Goal: Information Seeking & Learning: Learn about a topic

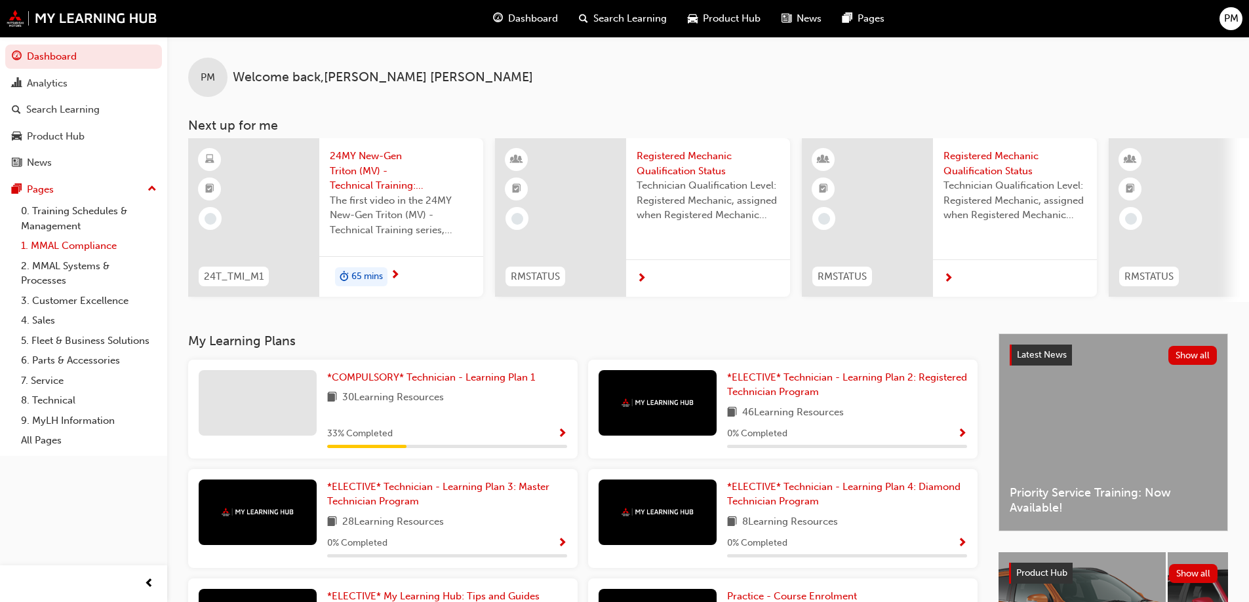
click at [109, 244] on link "1. MMAL Compliance" at bounding box center [89, 246] width 146 height 20
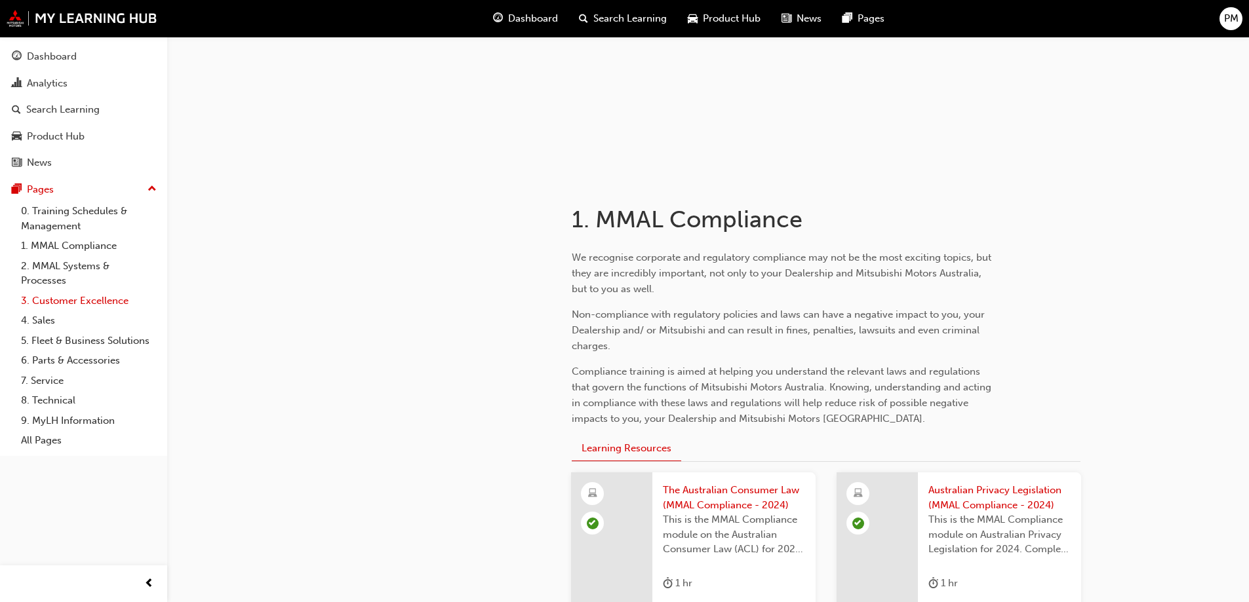
scroll to position [107, 0]
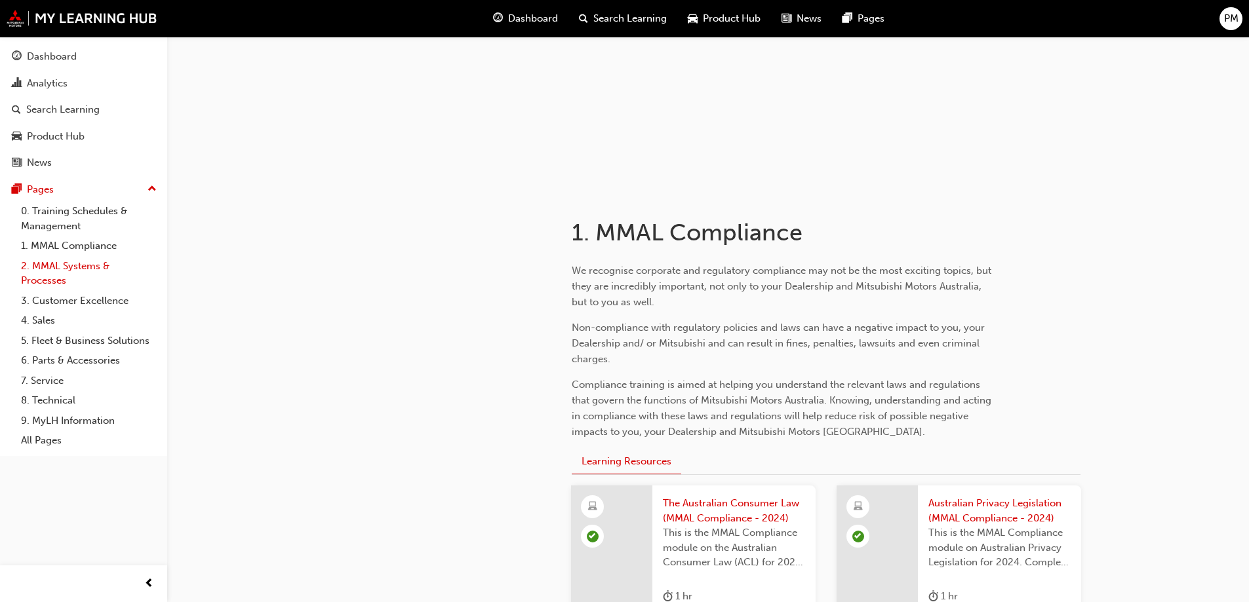
click at [69, 265] on link "2. MMAL Systems & Processes" at bounding box center [89, 273] width 146 height 35
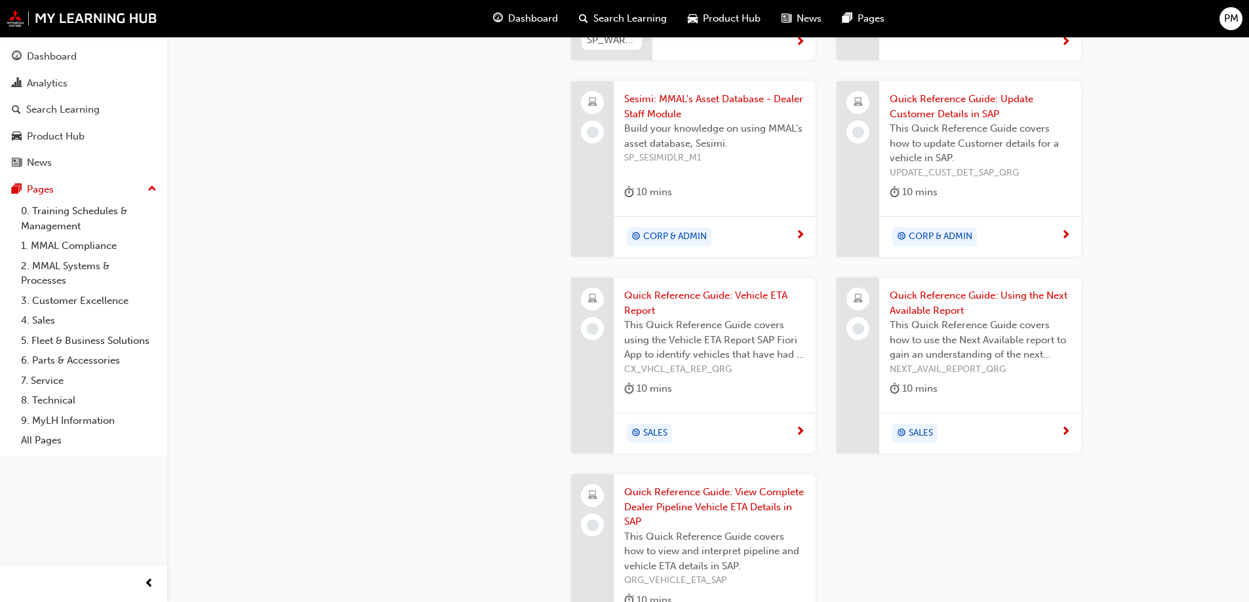
scroll to position [1538, 0]
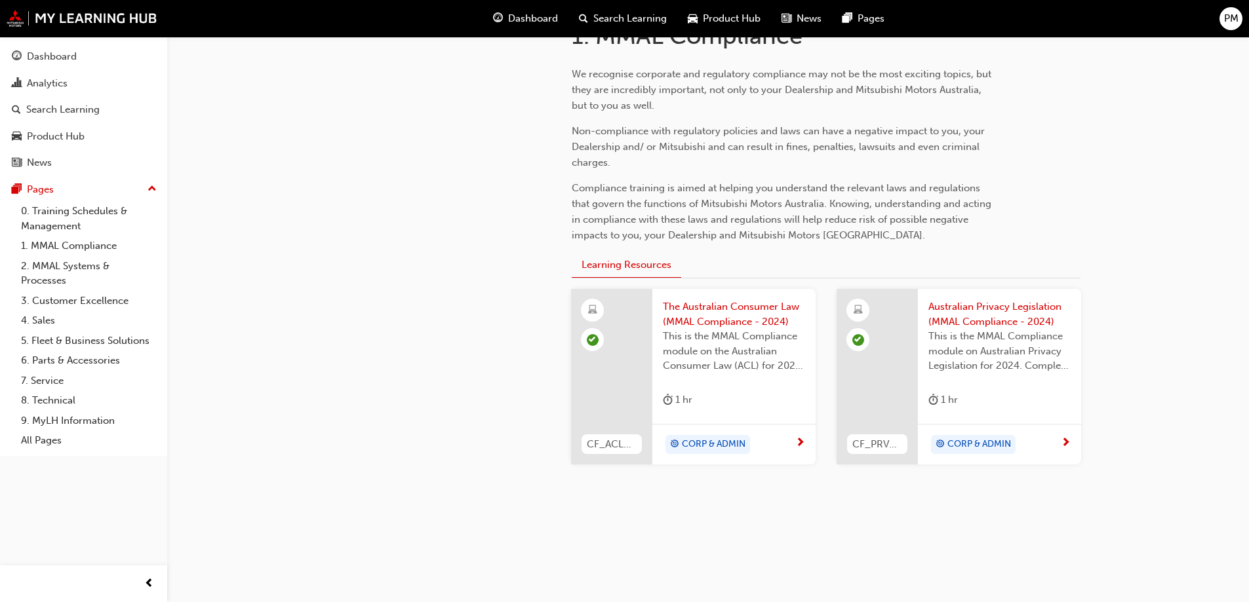
scroll to position [107, 0]
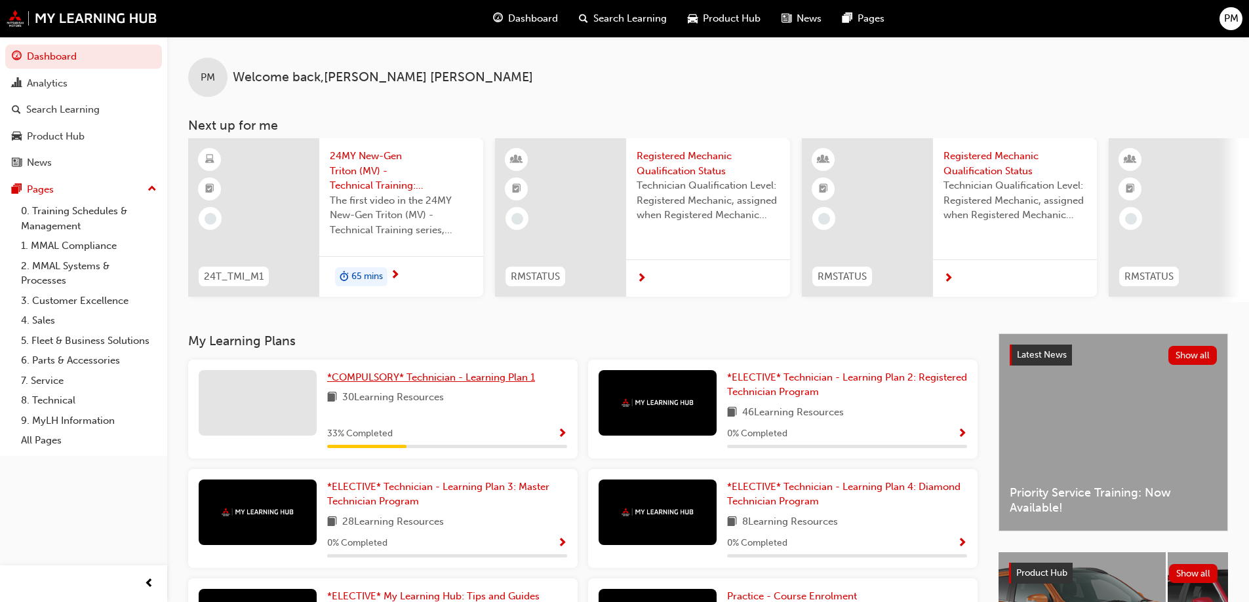
click at [367, 383] on span "*COMPULSORY* Technician - Learning Plan 1" at bounding box center [431, 378] width 208 height 12
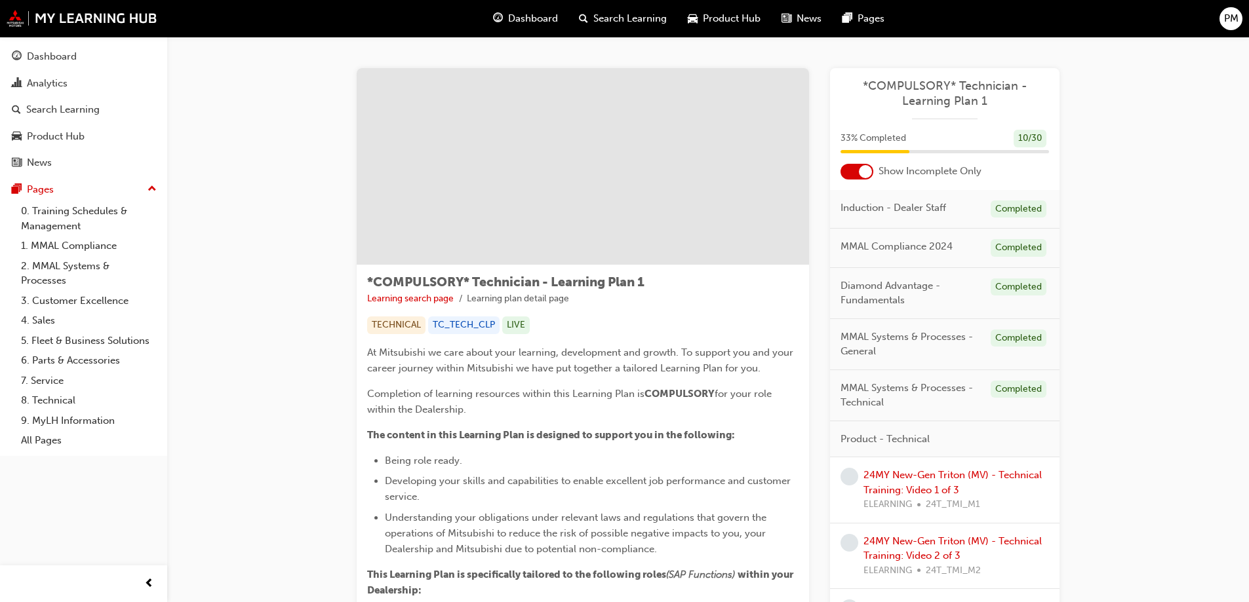
click at [868, 172] on div at bounding box center [865, 171] width 13 height 13
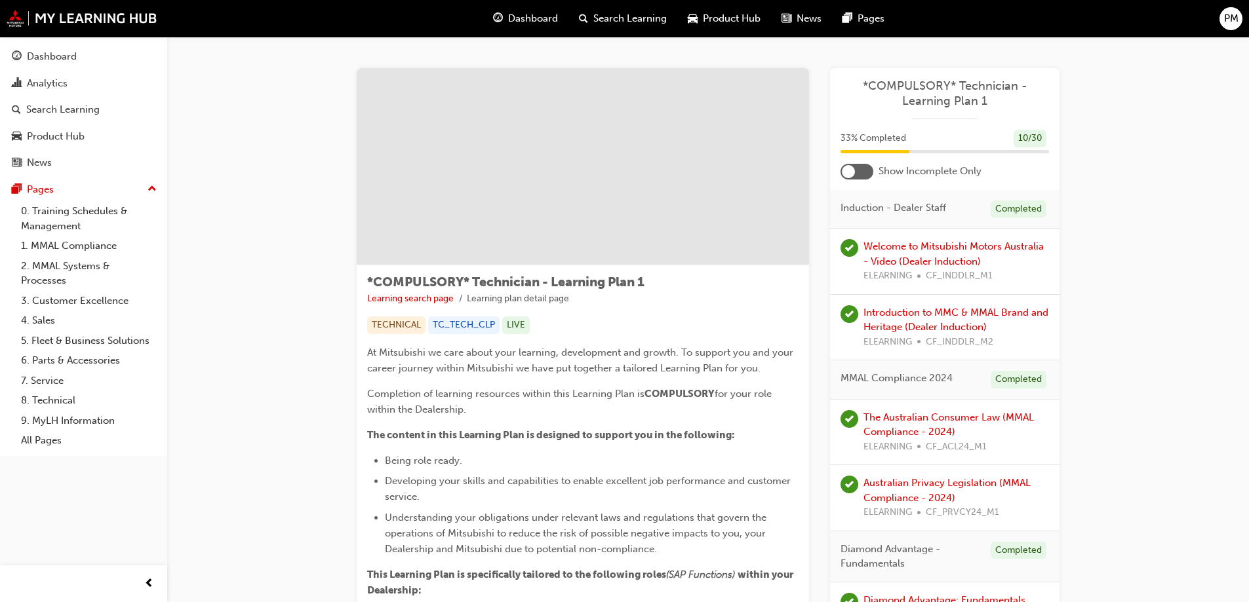
click at [869, 168] on div at bounding box center [856, 172] width 33 height 16
